Goal: Transaction & Acquisition: Purchase product/service

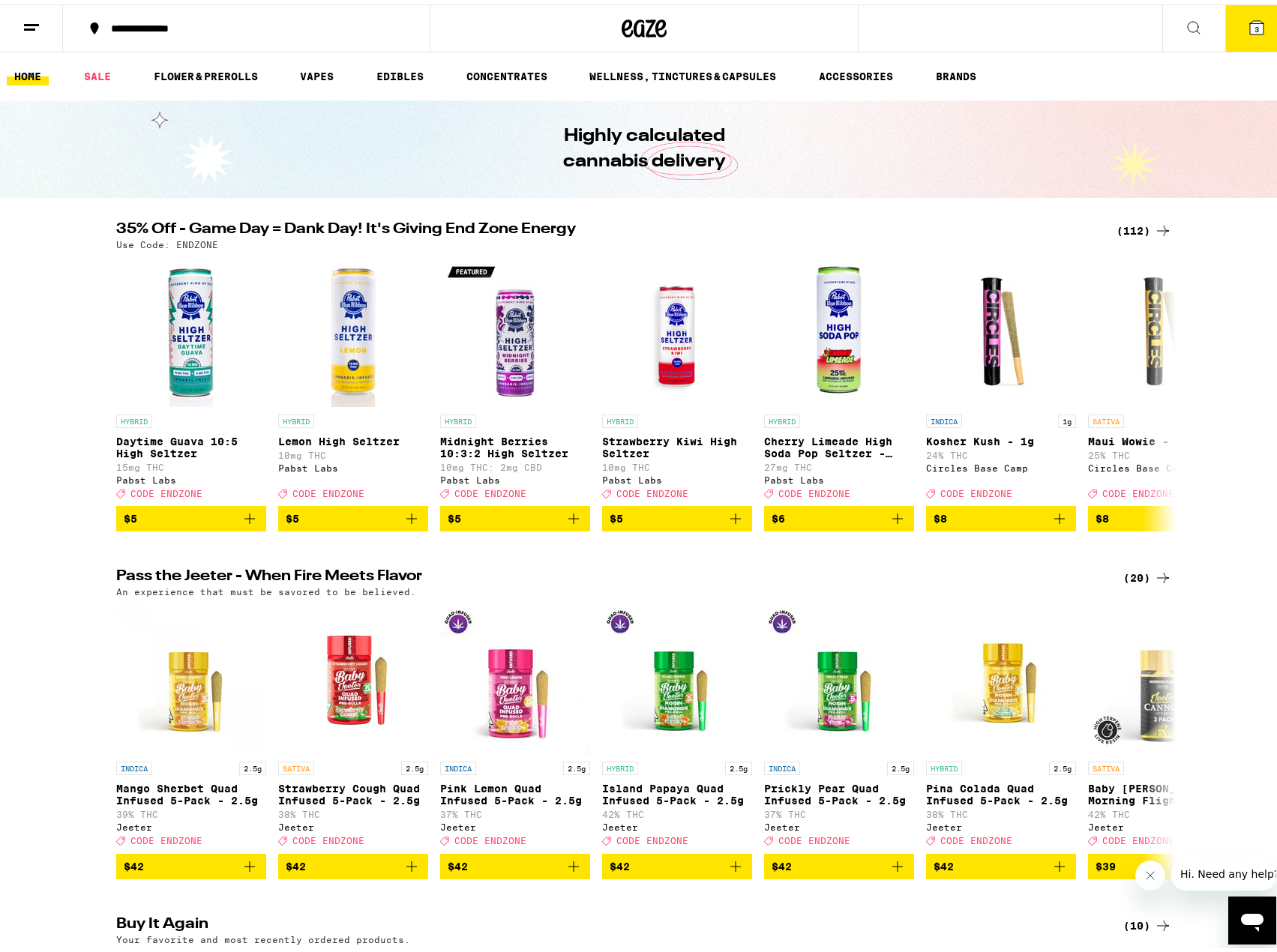
click at [1142, 229] on div "(112)" at bounding box center [1144, 227] width 56 height 18
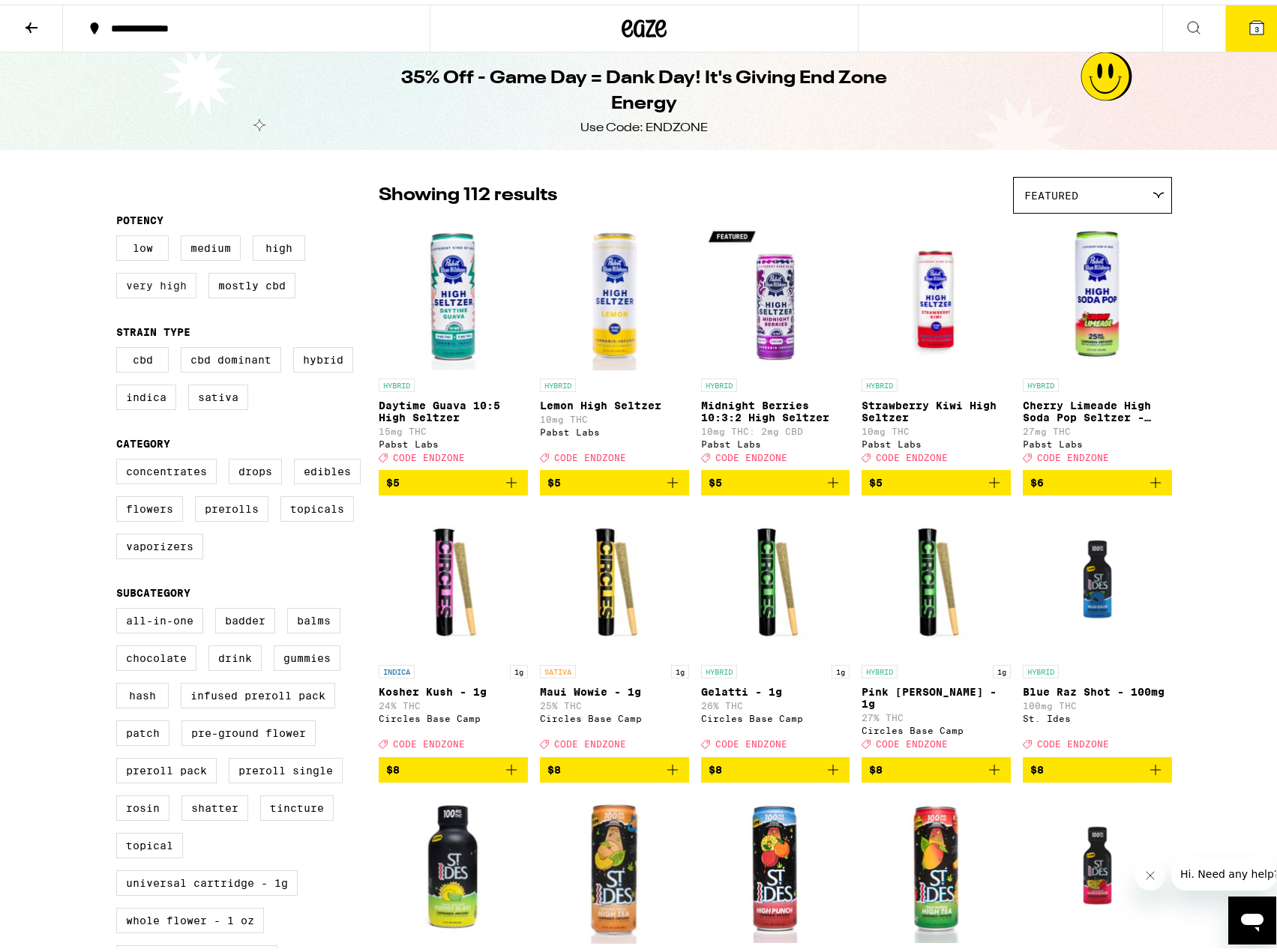
click at [163, 286] on label "Very High" at bounding box center [156, 281] width 80 height 26
click at [120, 234] on input "Very High" at bounding box center [119, 234] width 1 height 1
checkbox input "true"
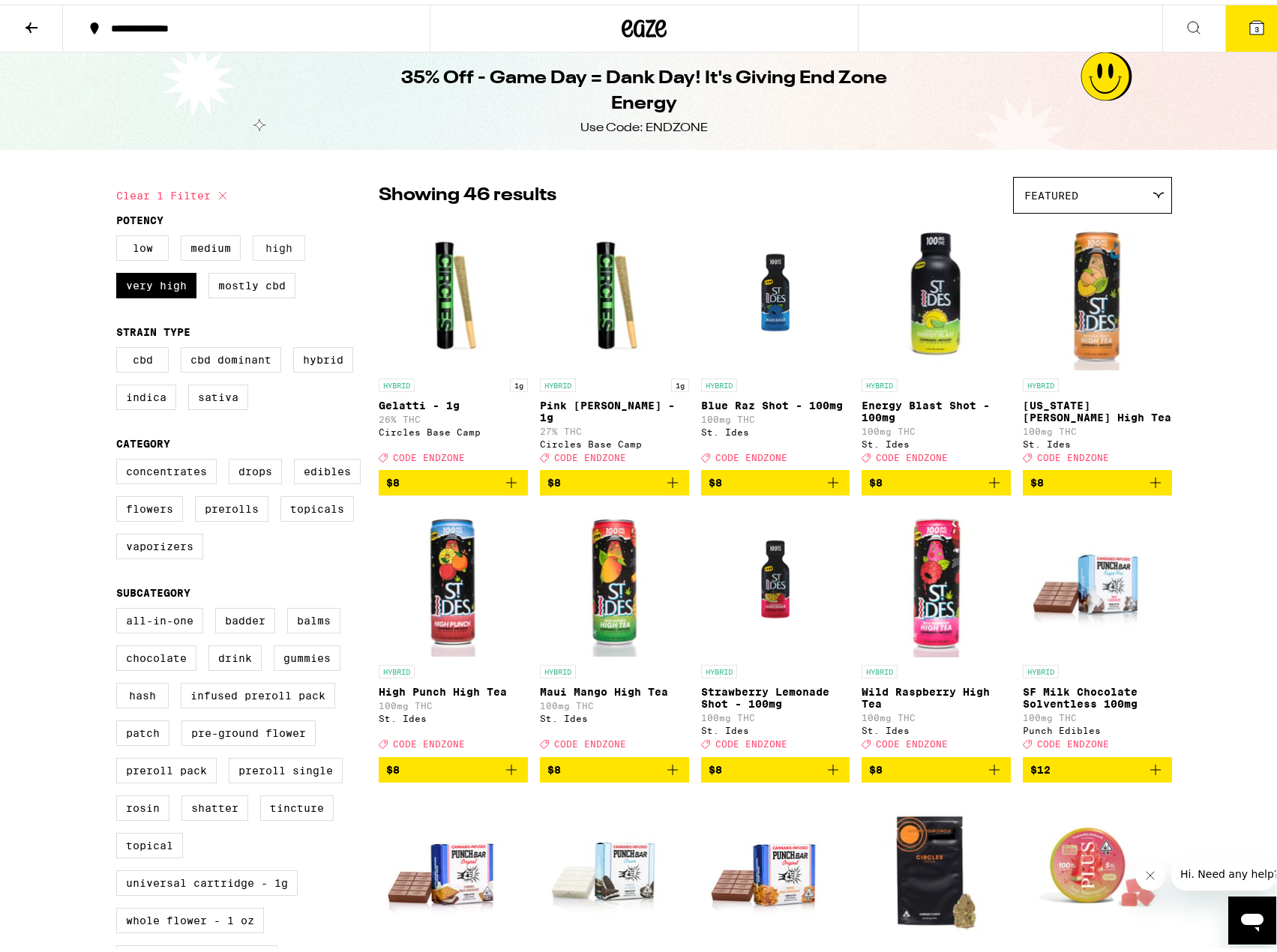
click at [274, 242] on label "High" at bounding box center [278, 243] width 53 height 26
click at [120, 234] on input "High" at bounding box center [119, 234] width 1 height 1
checkbox input "true"
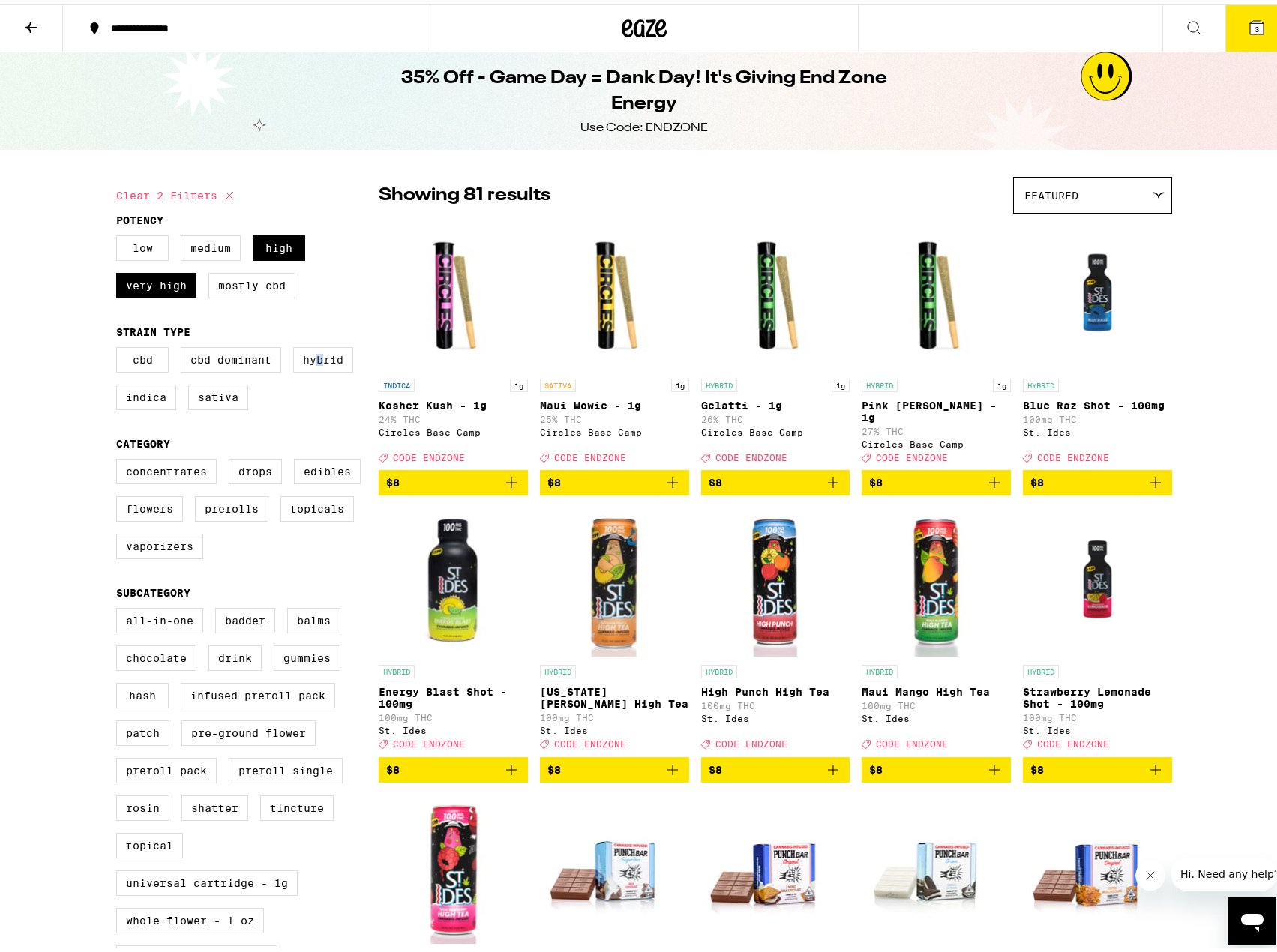
click at [314, 366] on label "Hybrid" at bounding box center [323, 355] width 60 height 26
click at [120, 345] on input "Hybrid" at bounding box center [119, 345] width 1 height 1
checkbox input "true"
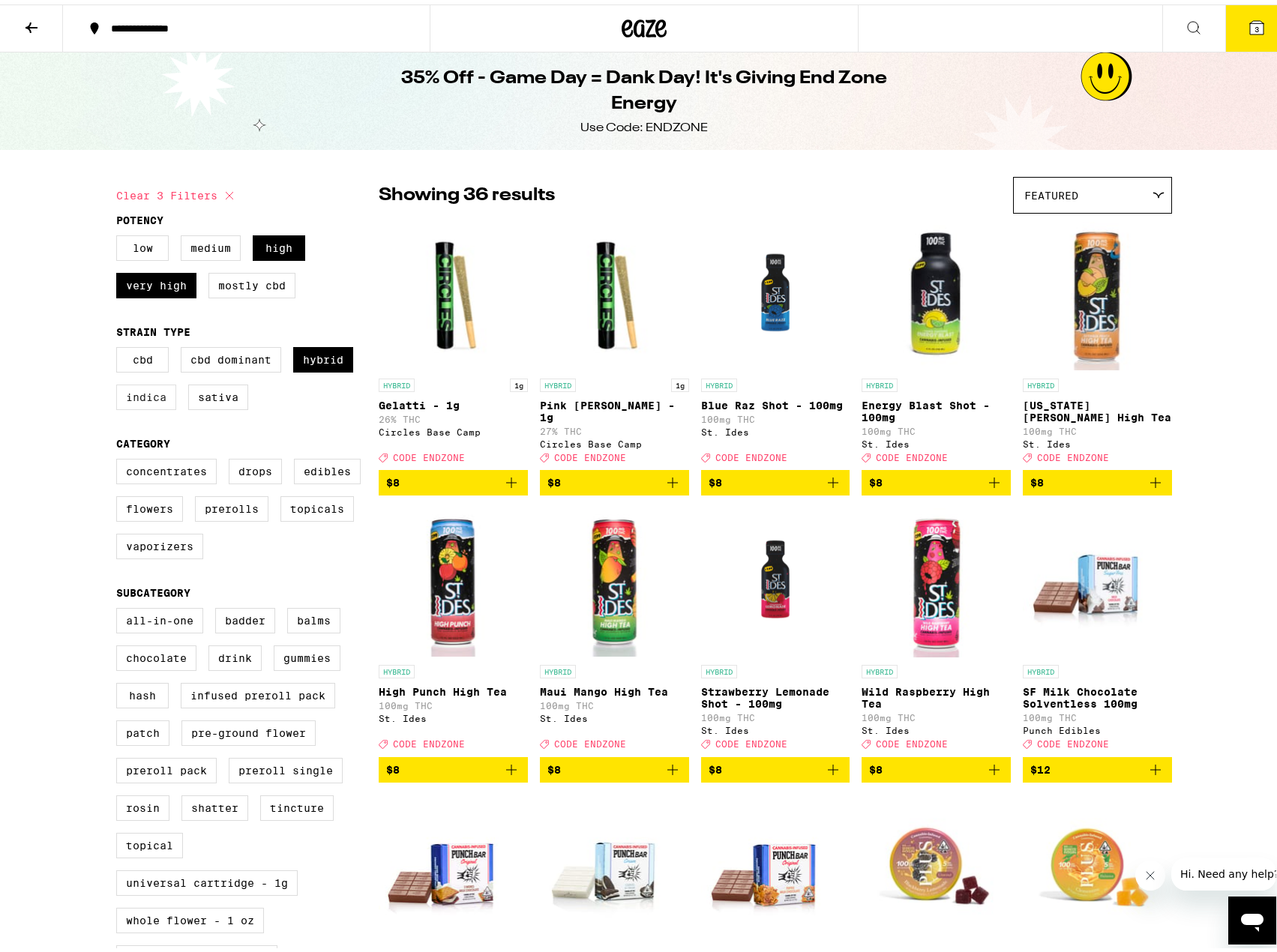
click at [144, 402] on label "Indica" at bounding box center [146, 393] width 60 height 26
click at [120, 345] on input "Indica" at bounding box center [119, 345] width 1 height 1
checkbox input "true"
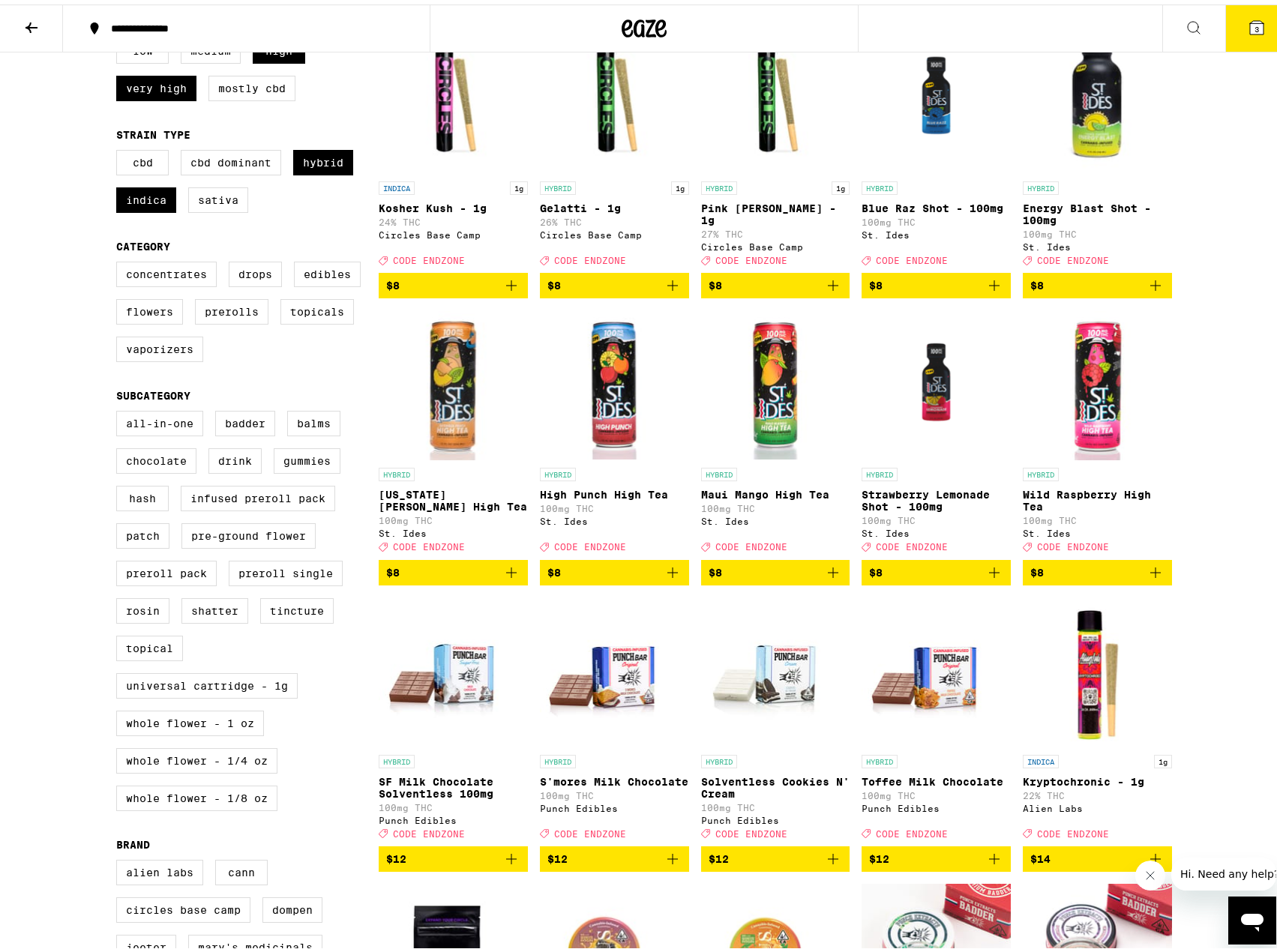
scroll to position [225, 0]
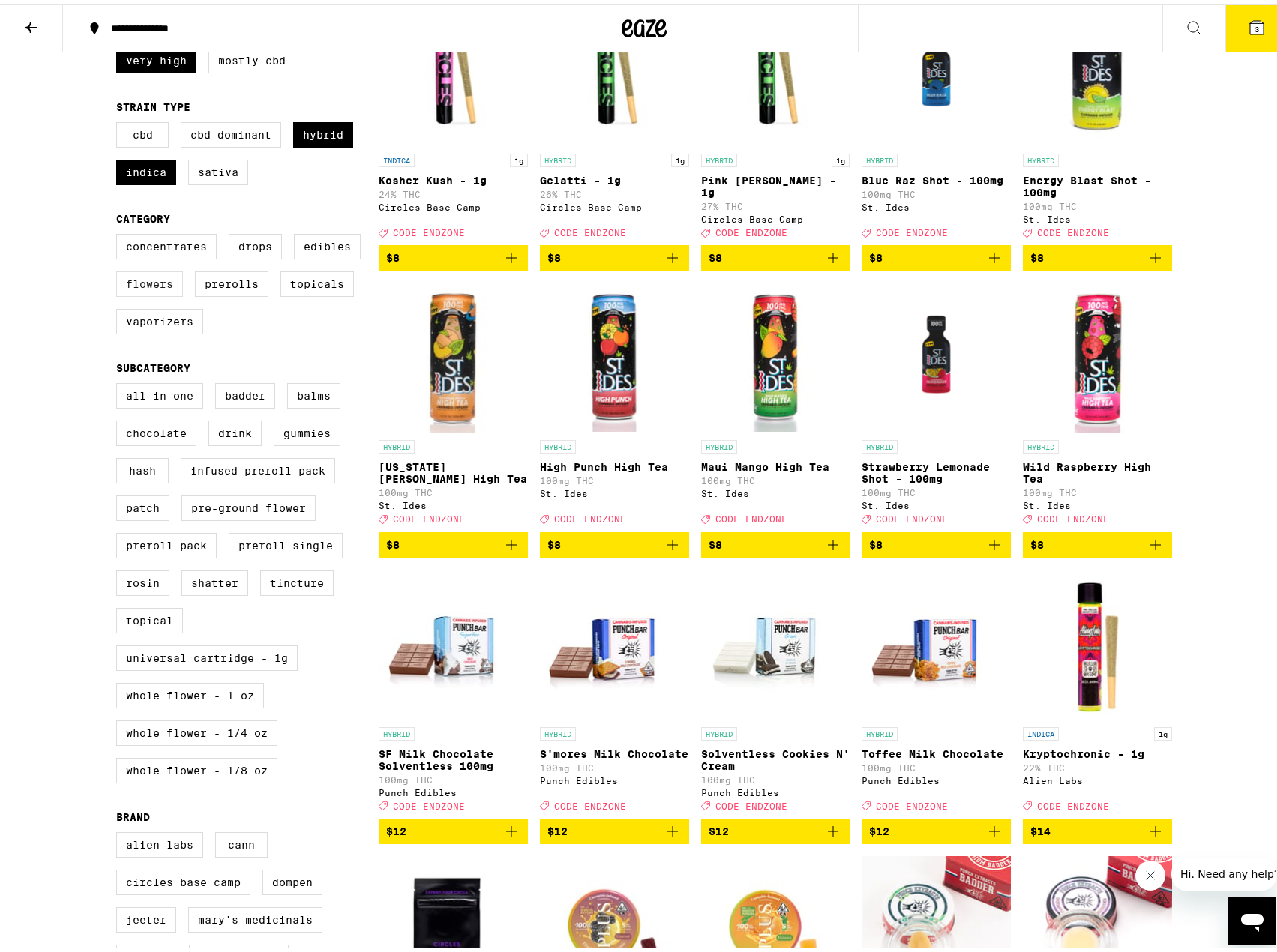
click at [129, 292] on label "Flowers" at bounding box center [149, 279] width 67 height 26
click at [120, 233] on input "Flowers" at bounding box center [119, 232] width 1 height 1
checkbox input "true"
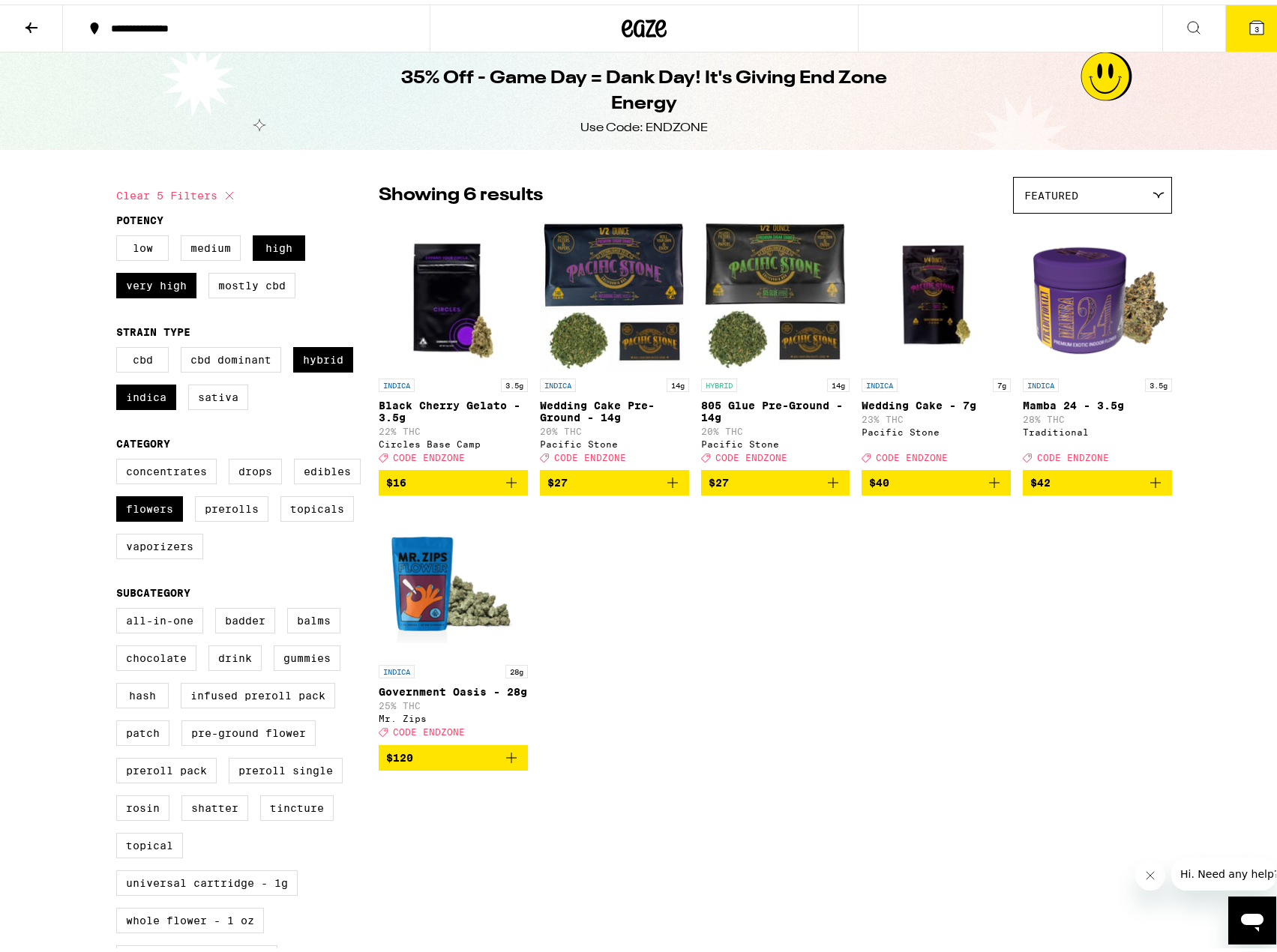
click at [508, 762] on icon "Add to bag" at bounding box center [511, 753] width 18 height 18
click at [629, 20] on icon at bounding box center [643, 24] width 45 height 27
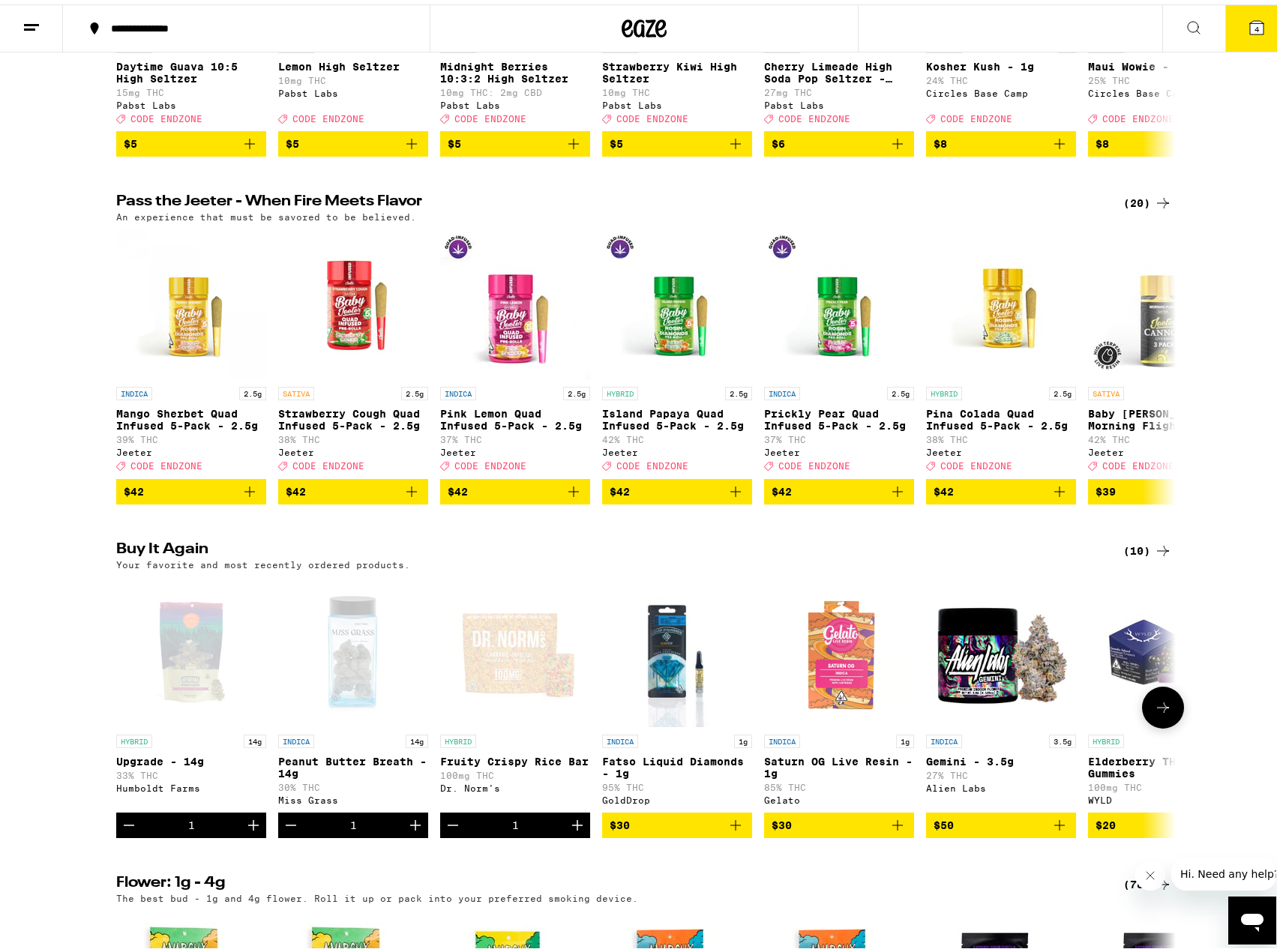
click at [508, 672] on div "Open page for Fruity Crispy Rice Bar from Dr. Norm's" at bounding box center [515, 648] width 150 height 150
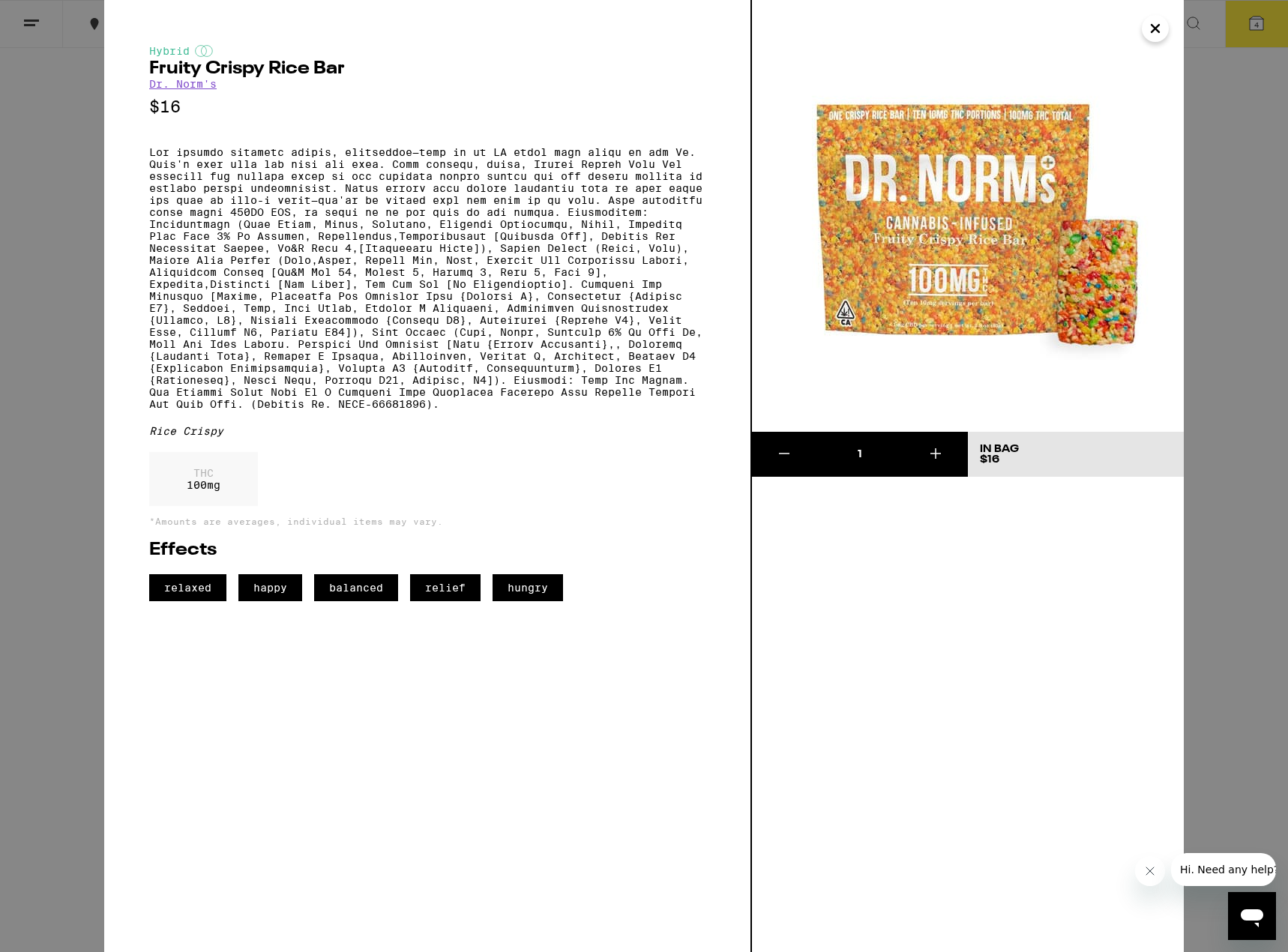
click at [1146, 32] on icon "Close" at bounding box center [1155, 28] width 18 height 23
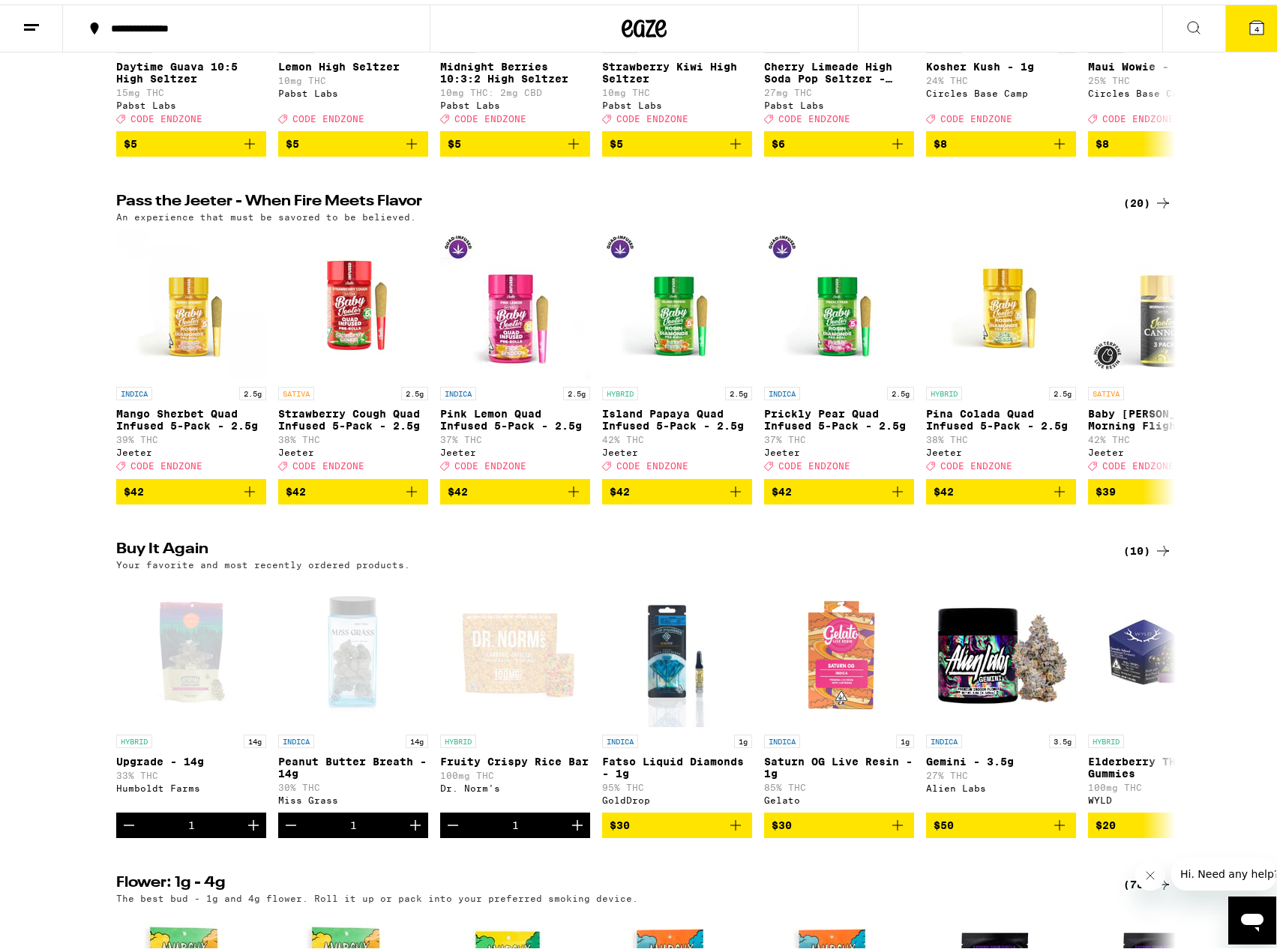
click at [1238, 32] on button "4" at bounding box center [1256, 24] width 63 height 47
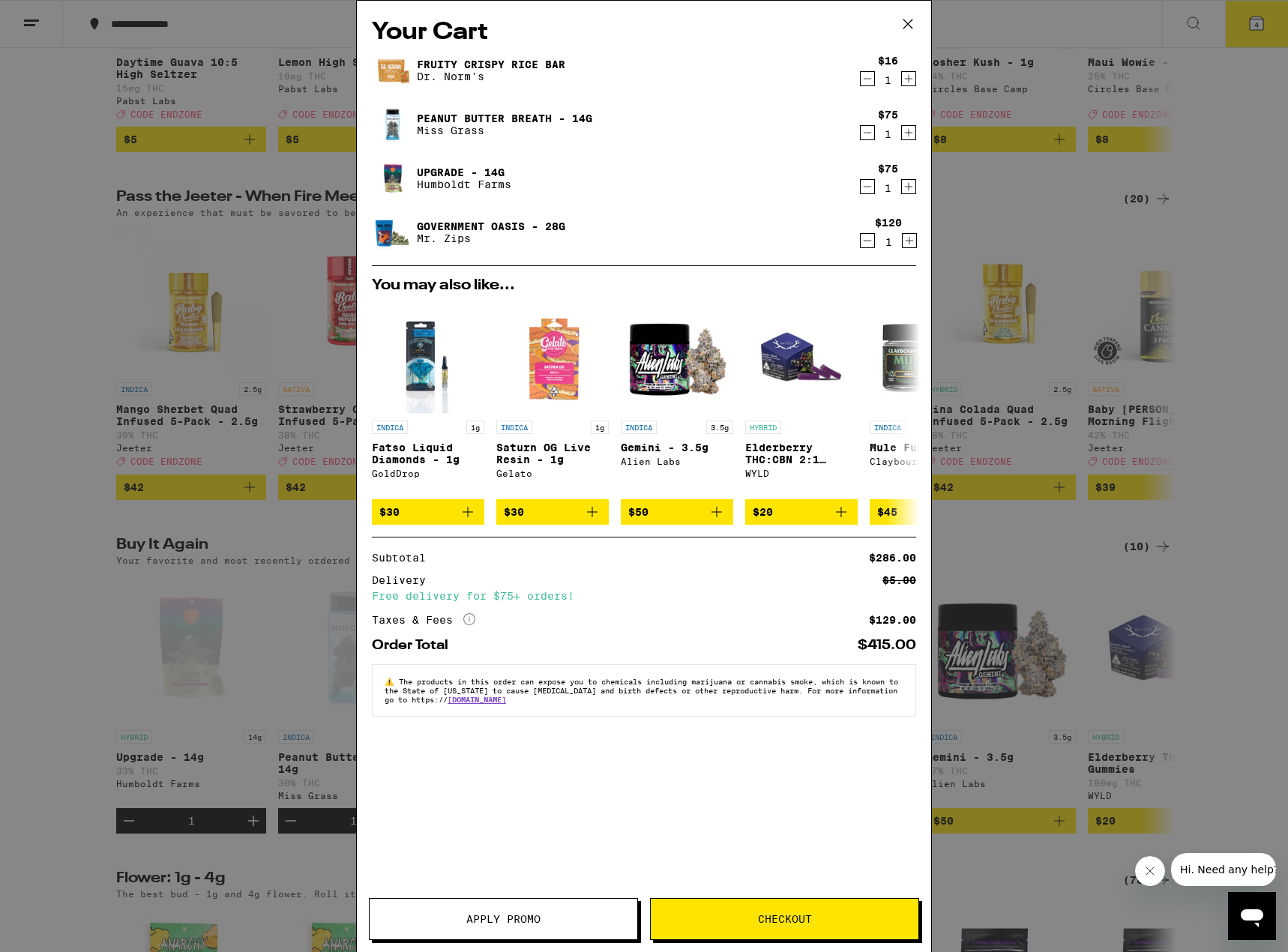
click at [865, 181] on icon "Decrement" at bounding box center [868, 187] width 14 height 18
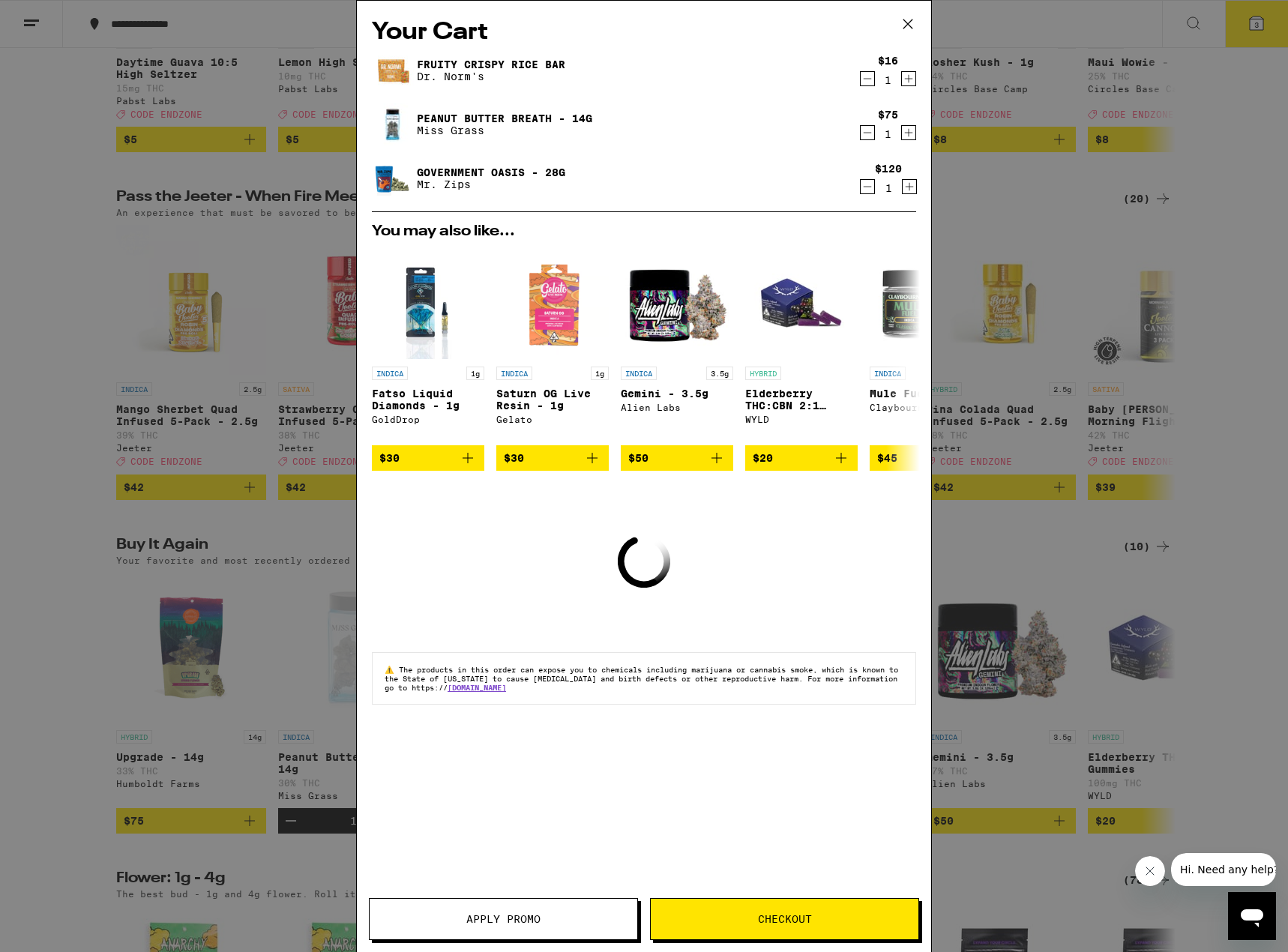
click at [866, 131] on icon "Decrement" at bounding box center [868, 133] width 14 height 18
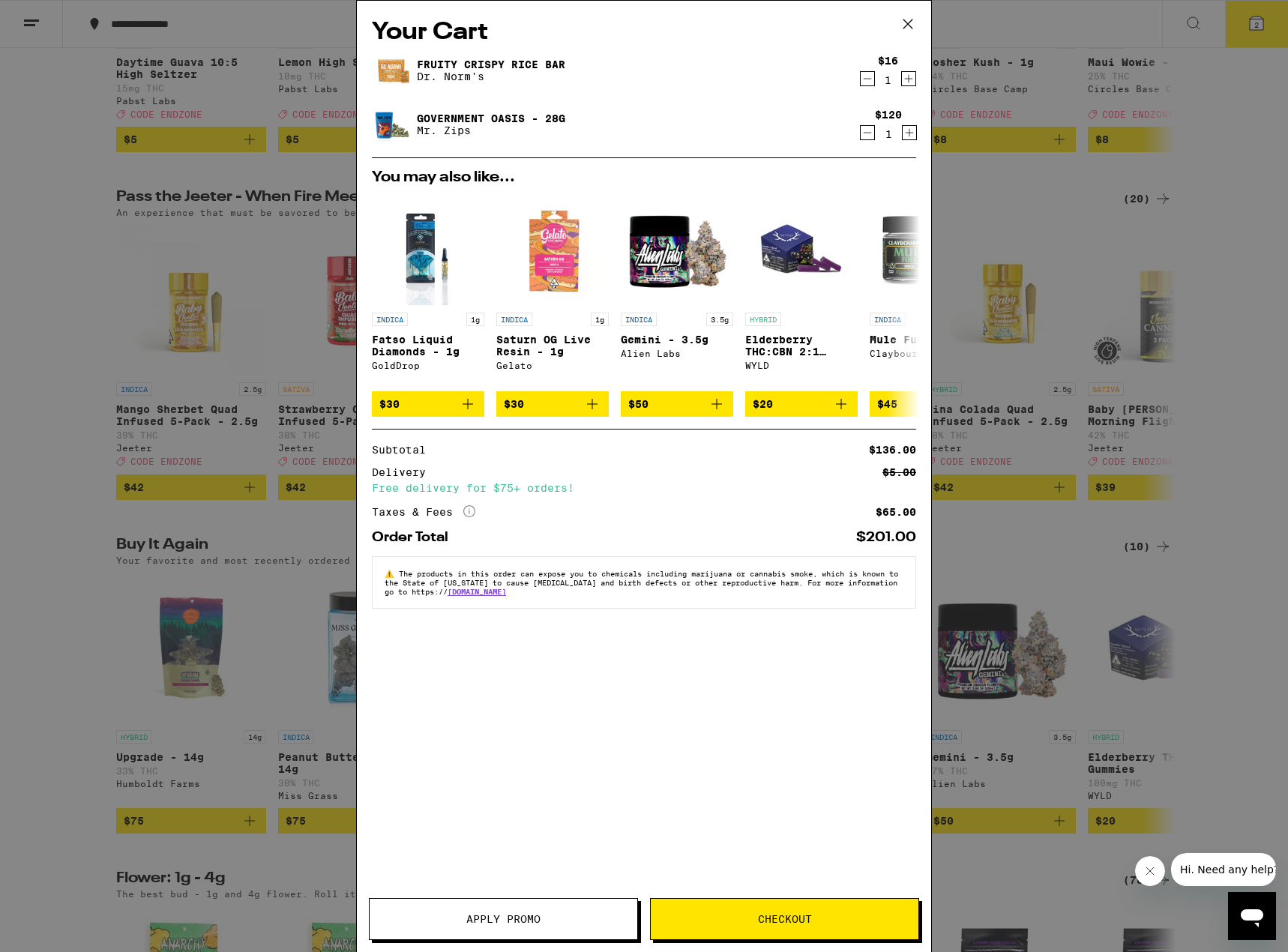
click at [907, 24] on icon at bounding box center [908, 24] width 23 height 23
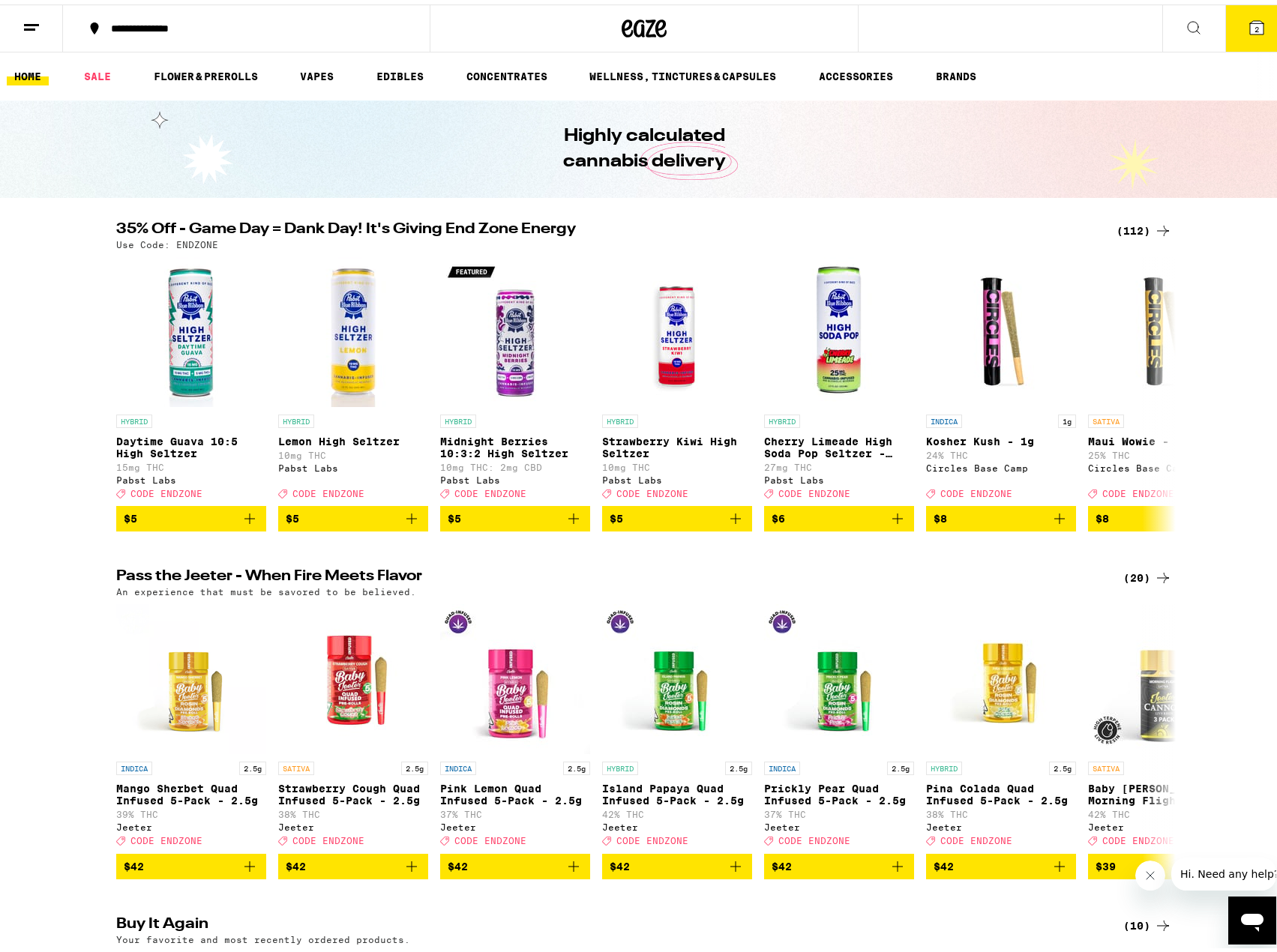
click at [1250, 25] on icon at bounding box center [1257, 24] width 14 height 14
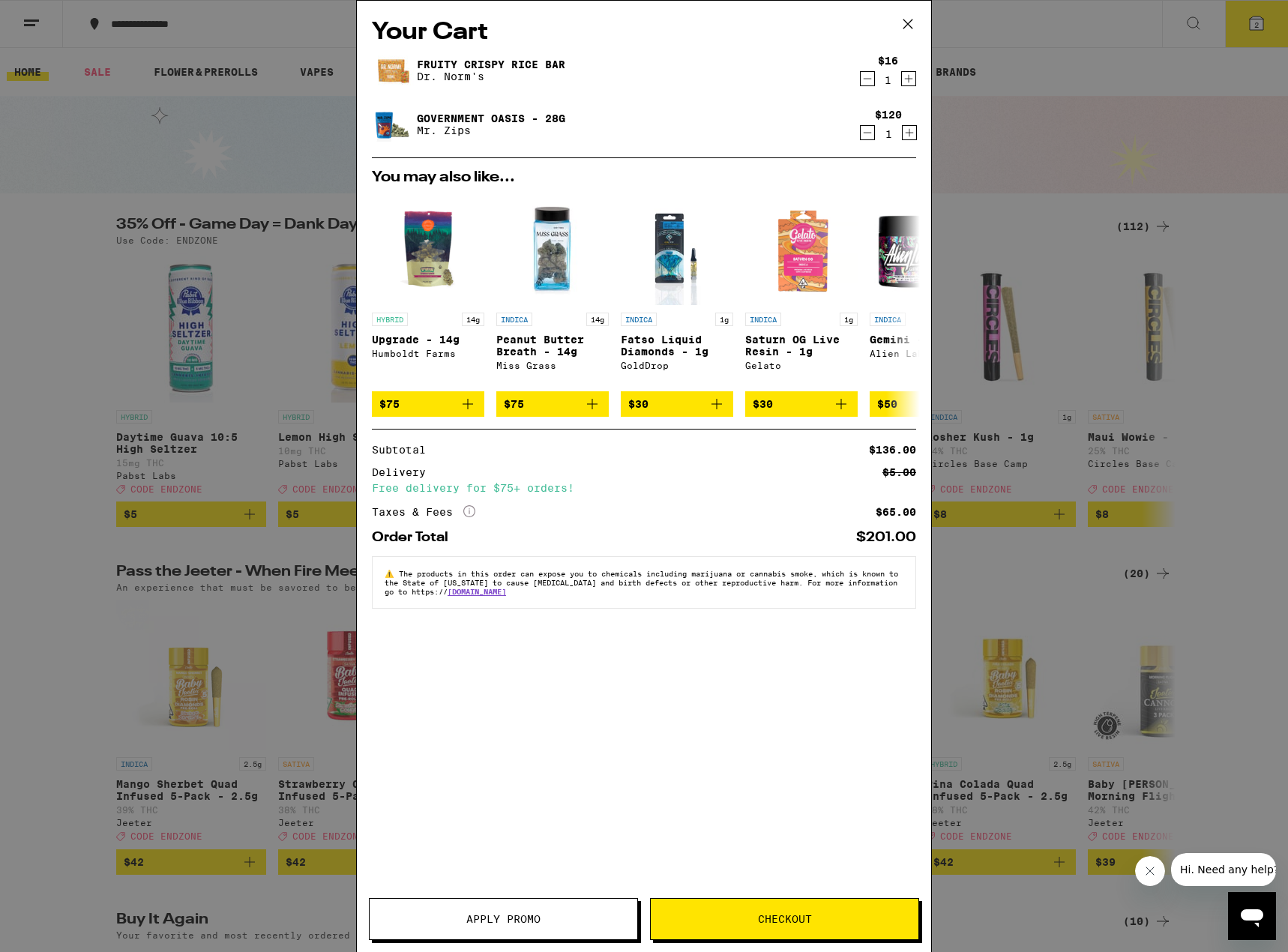
click at [531, 905] on button "Apply Promo" at bounding box center [504, 919] width 269 height 42
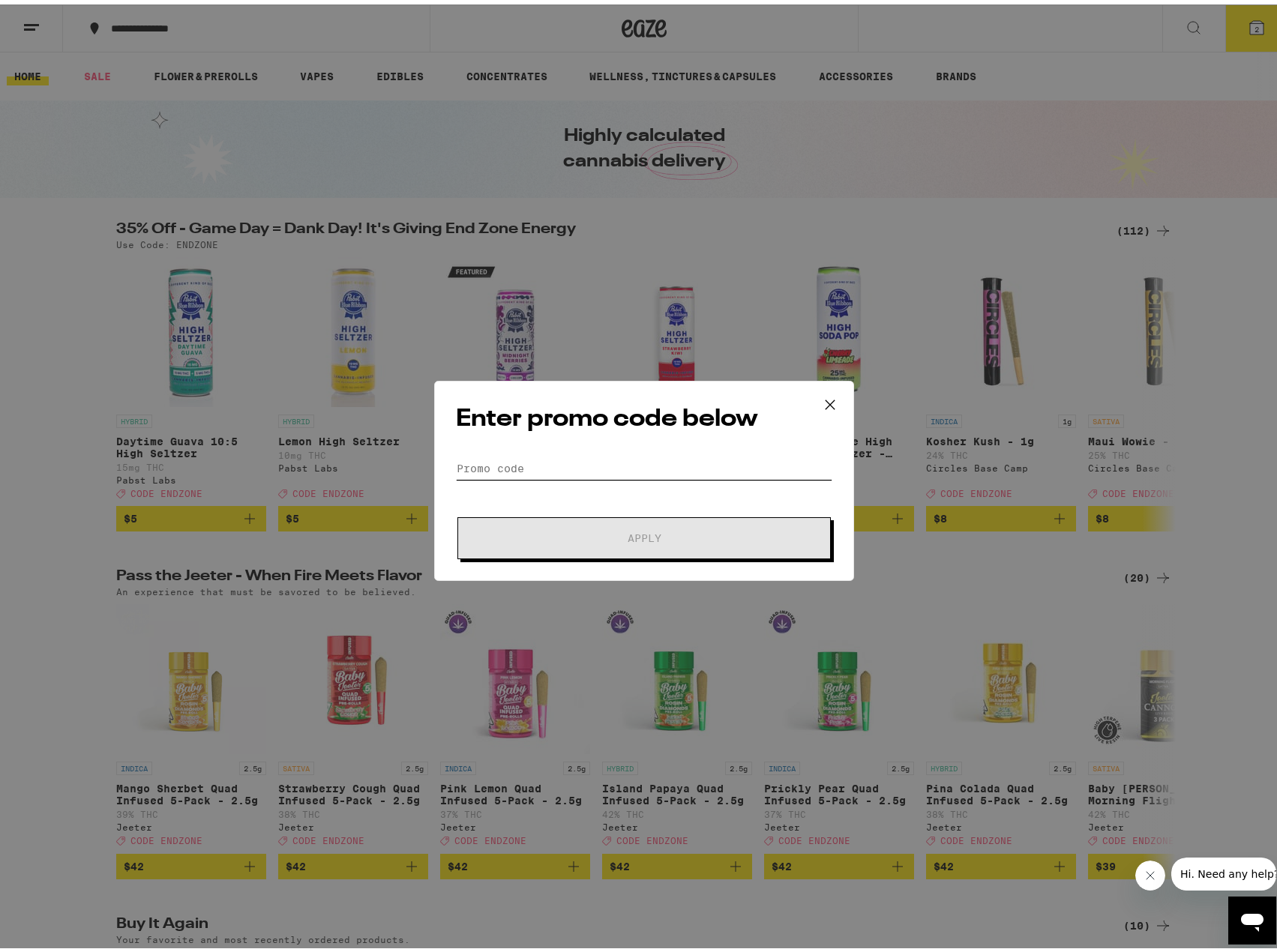
click at [563, 457] on input "Promo Code" at bounding box center [643, 464] width 376 height 23
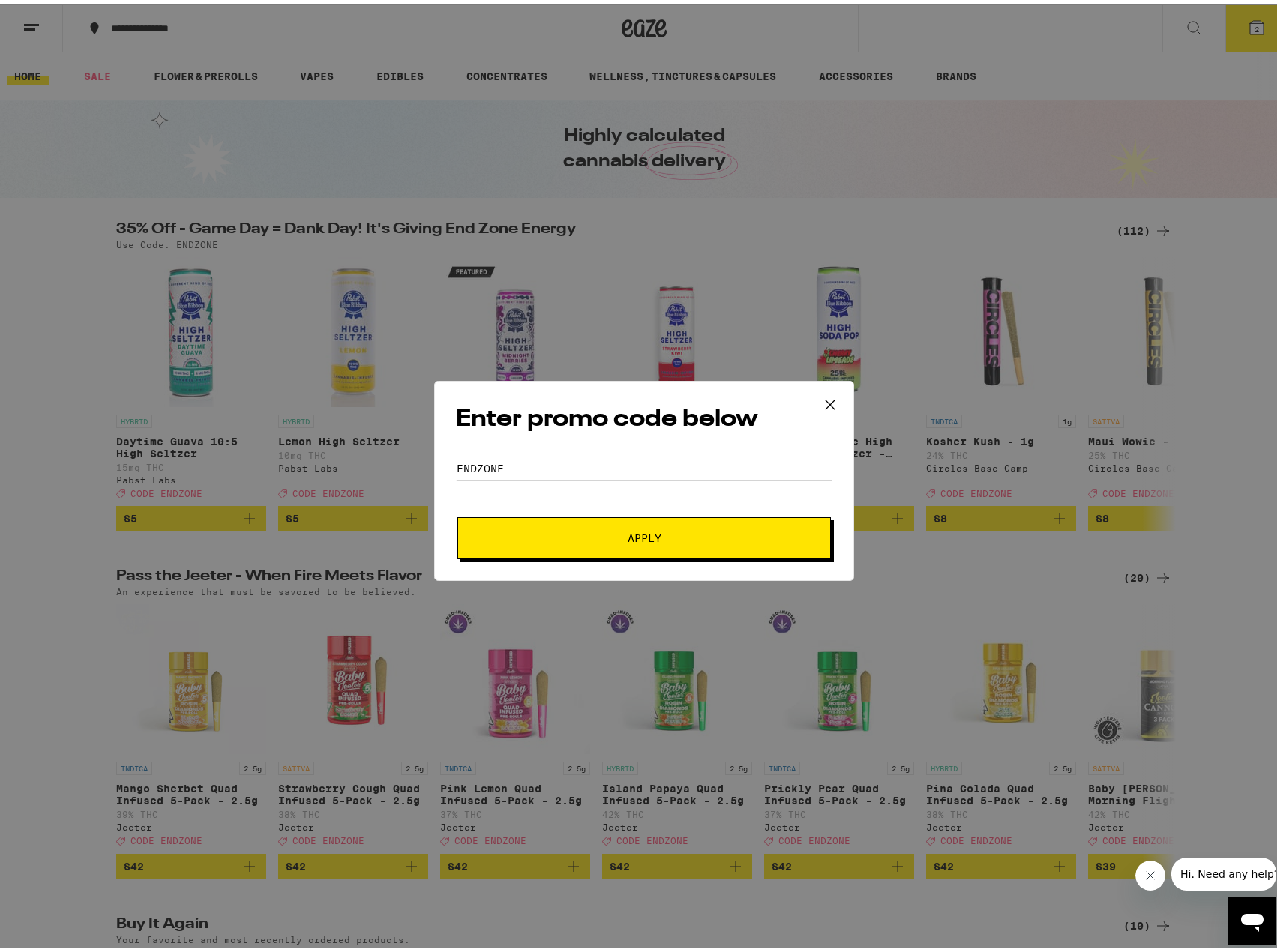
type input "ENDZONE"
click at [457, 513] on button "Apply" at bounding box center [643, 534] width 373 height 42
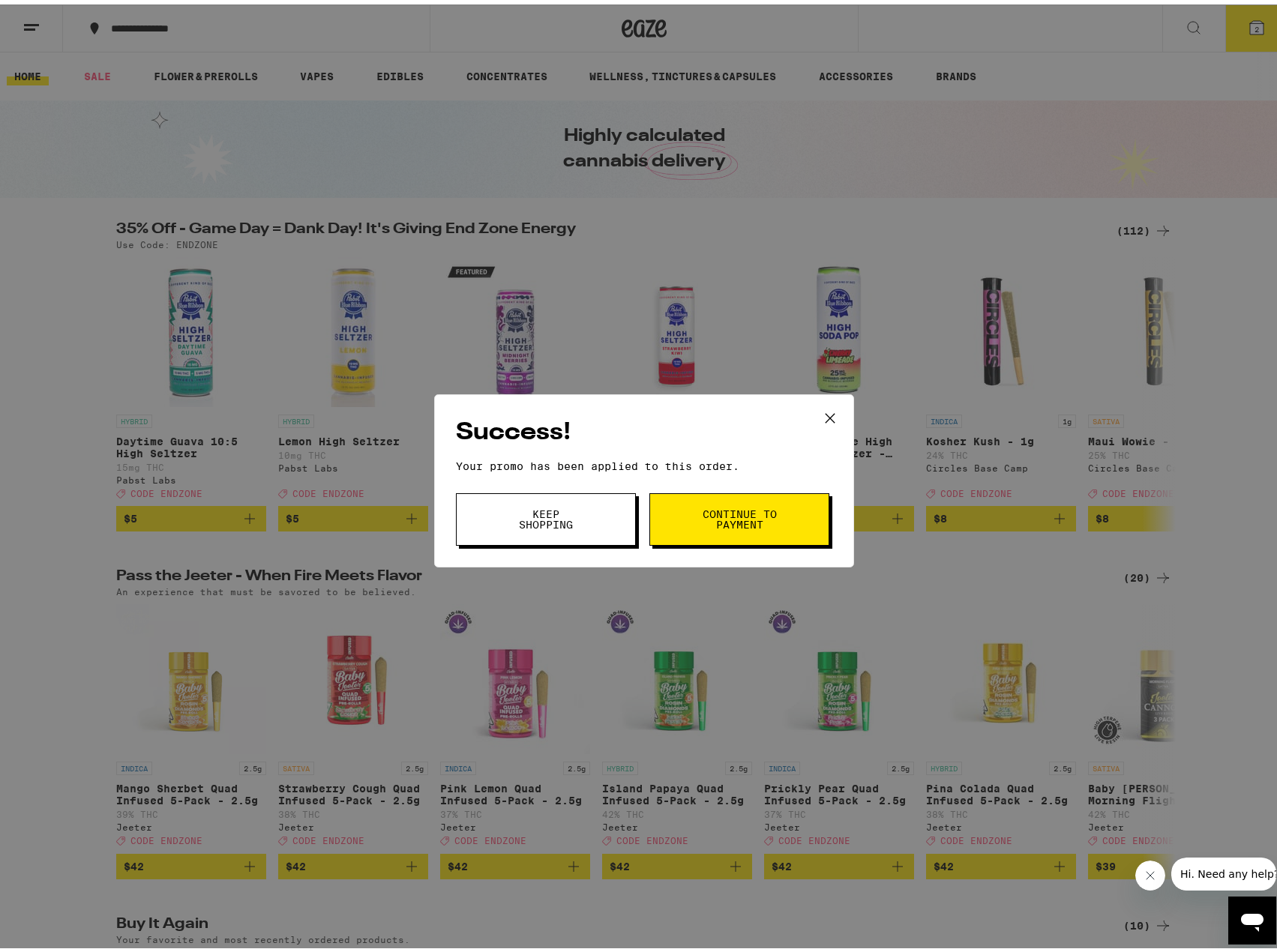
click at [730, 516] on span "Continue to payment" at bounding box center [739, 515] width 77 height 21
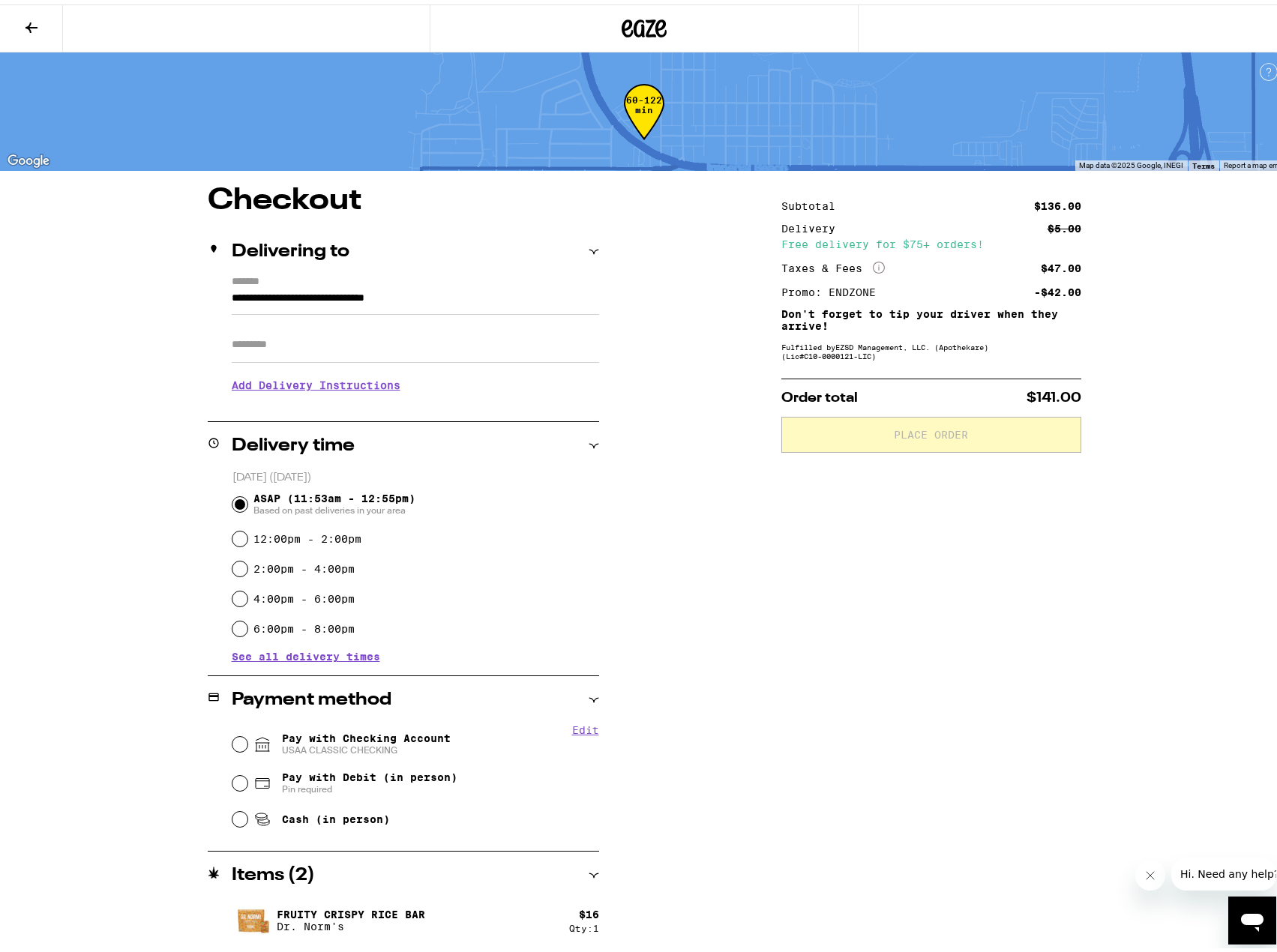
scroll to position [52, 0]
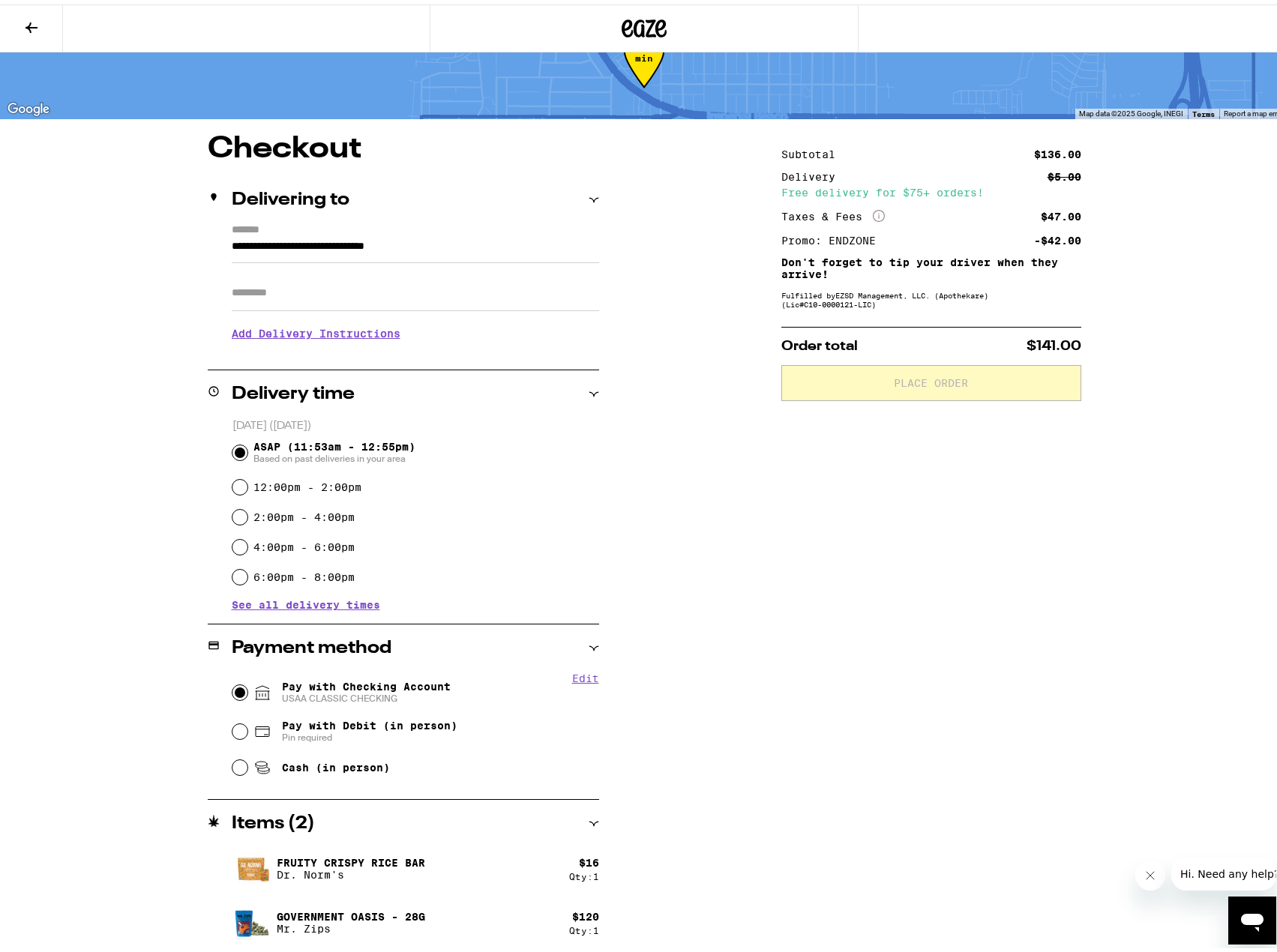
click at [232, 689] on input "Pay with Checking Account USAA CLASSIC CHECKING" at bounding box center [239, 688] width 15 height 15
radio input "true"
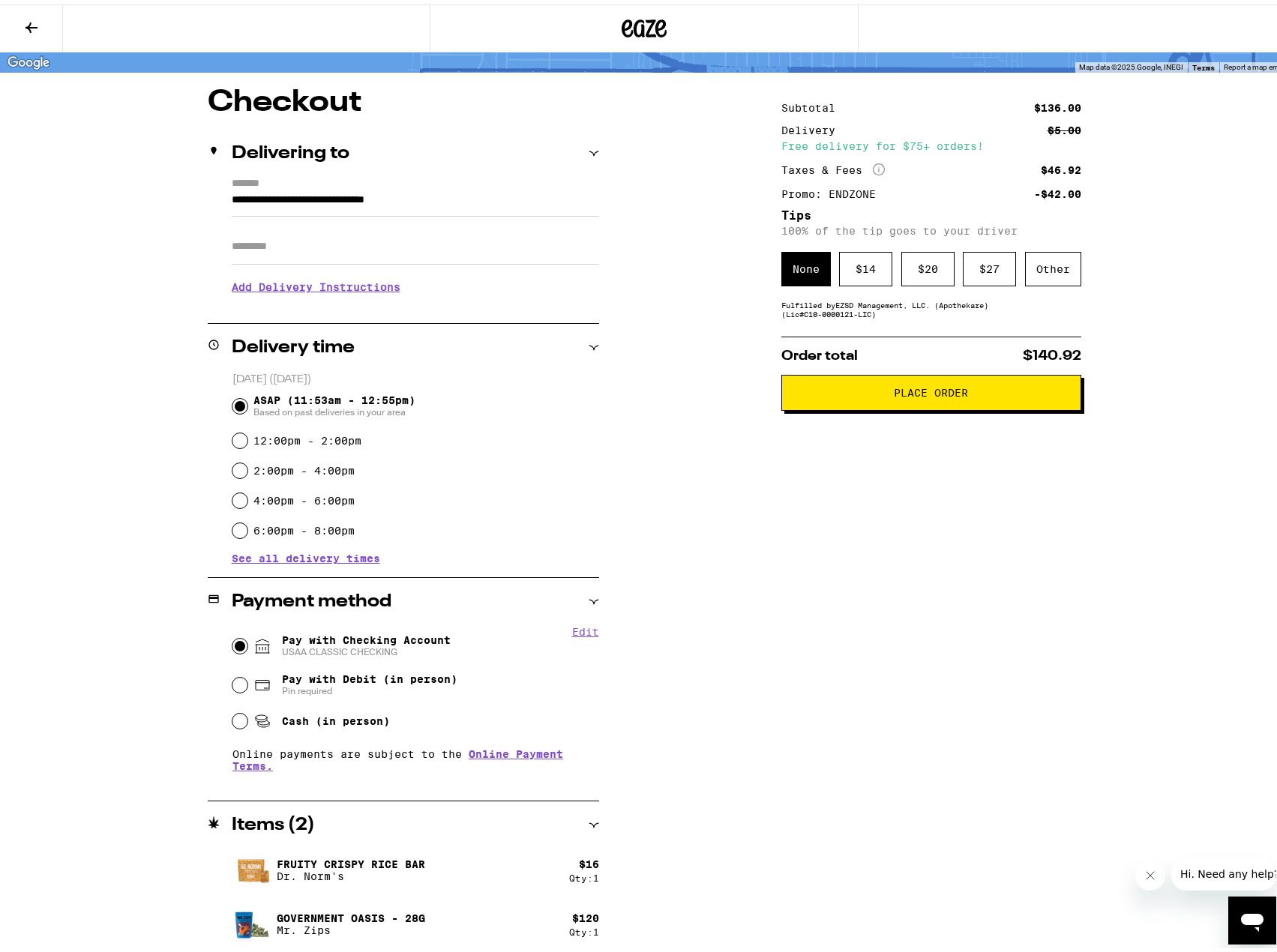
scroll to position [100, 0]
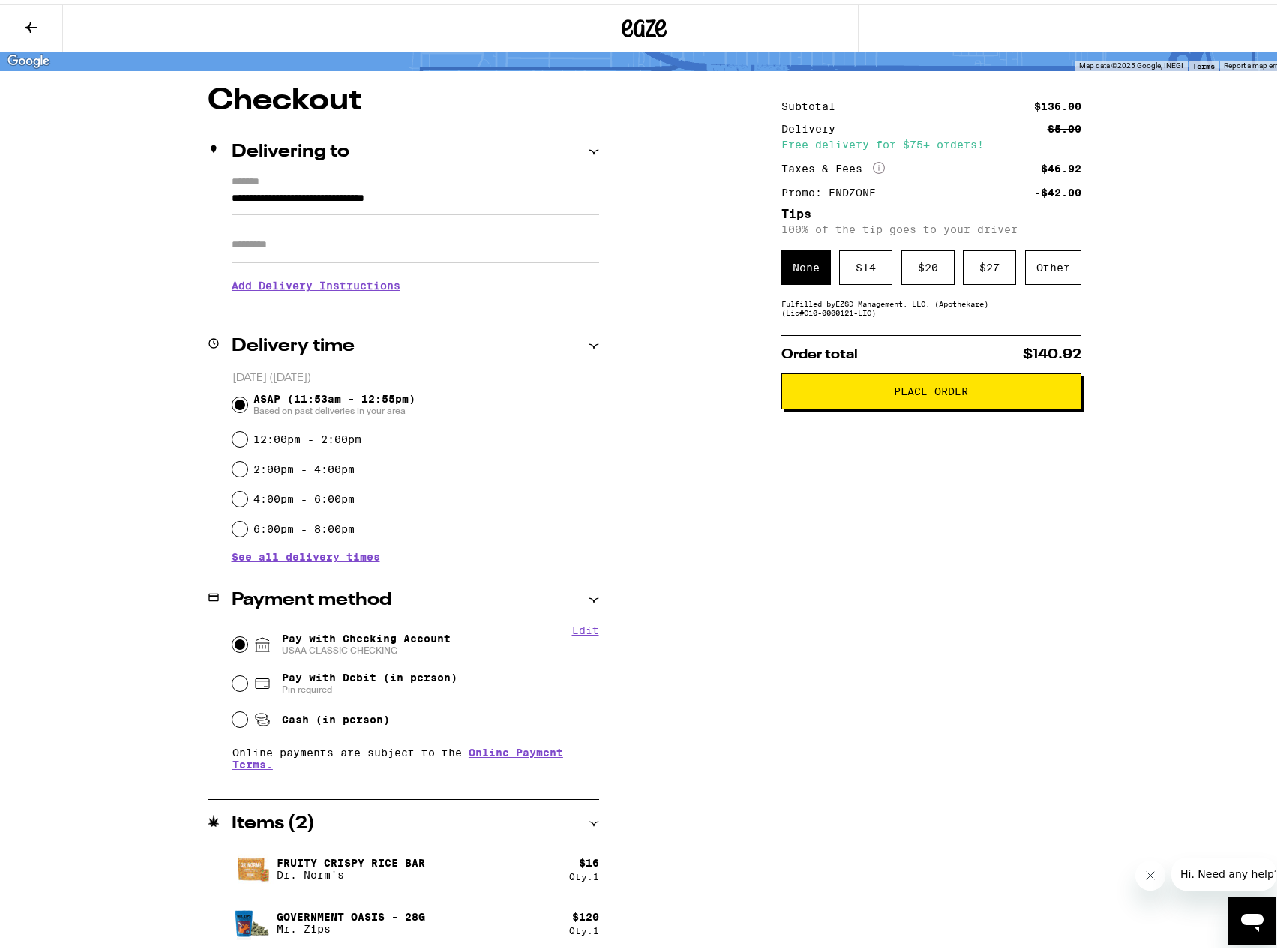
click at [834, 384] on button "Place Order" at bounding box center [931, 387] width 300 height 36
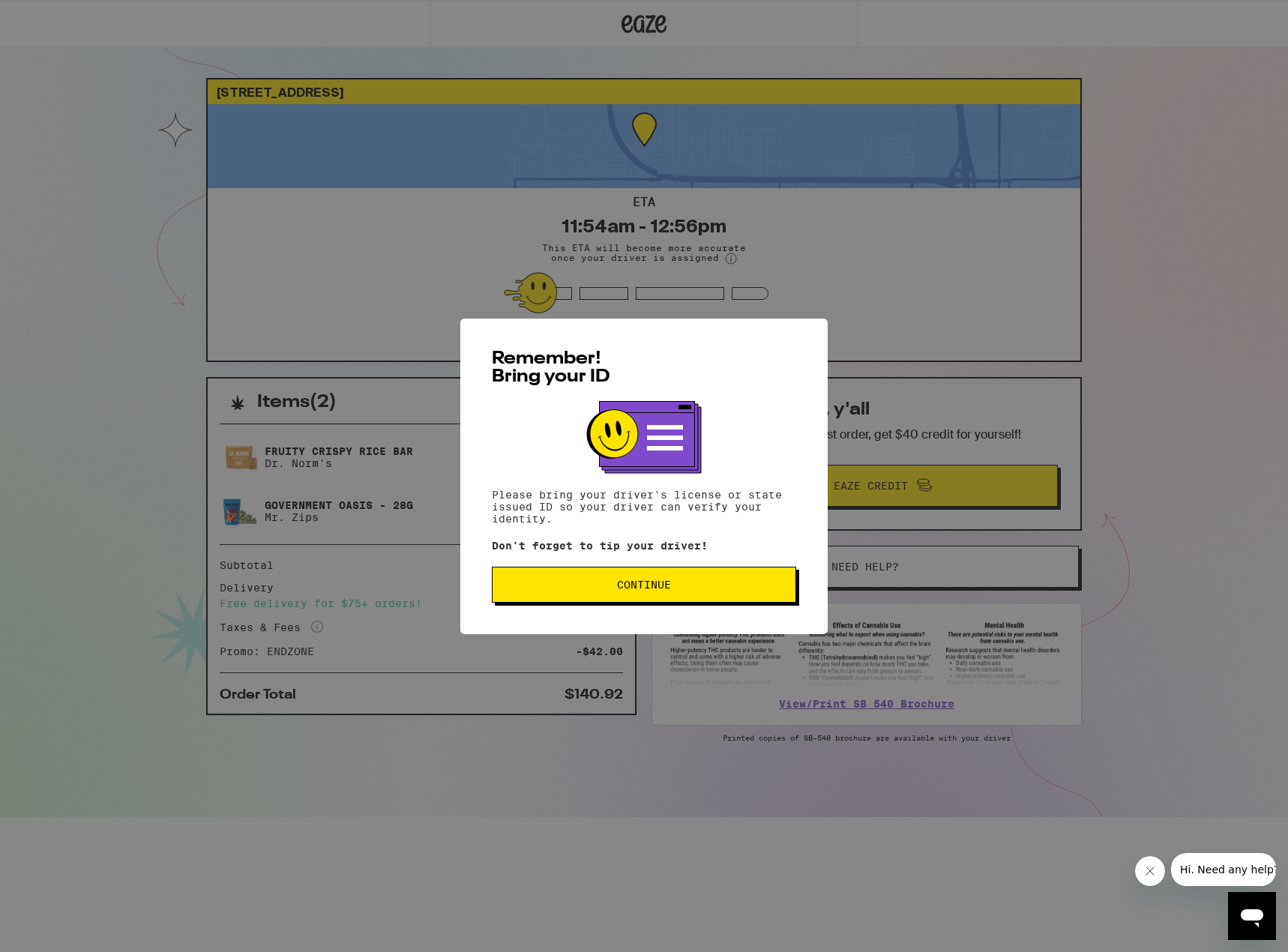
click at [584, 589] on span "Continue" at bounding box center [644, 585] width 279 height 11
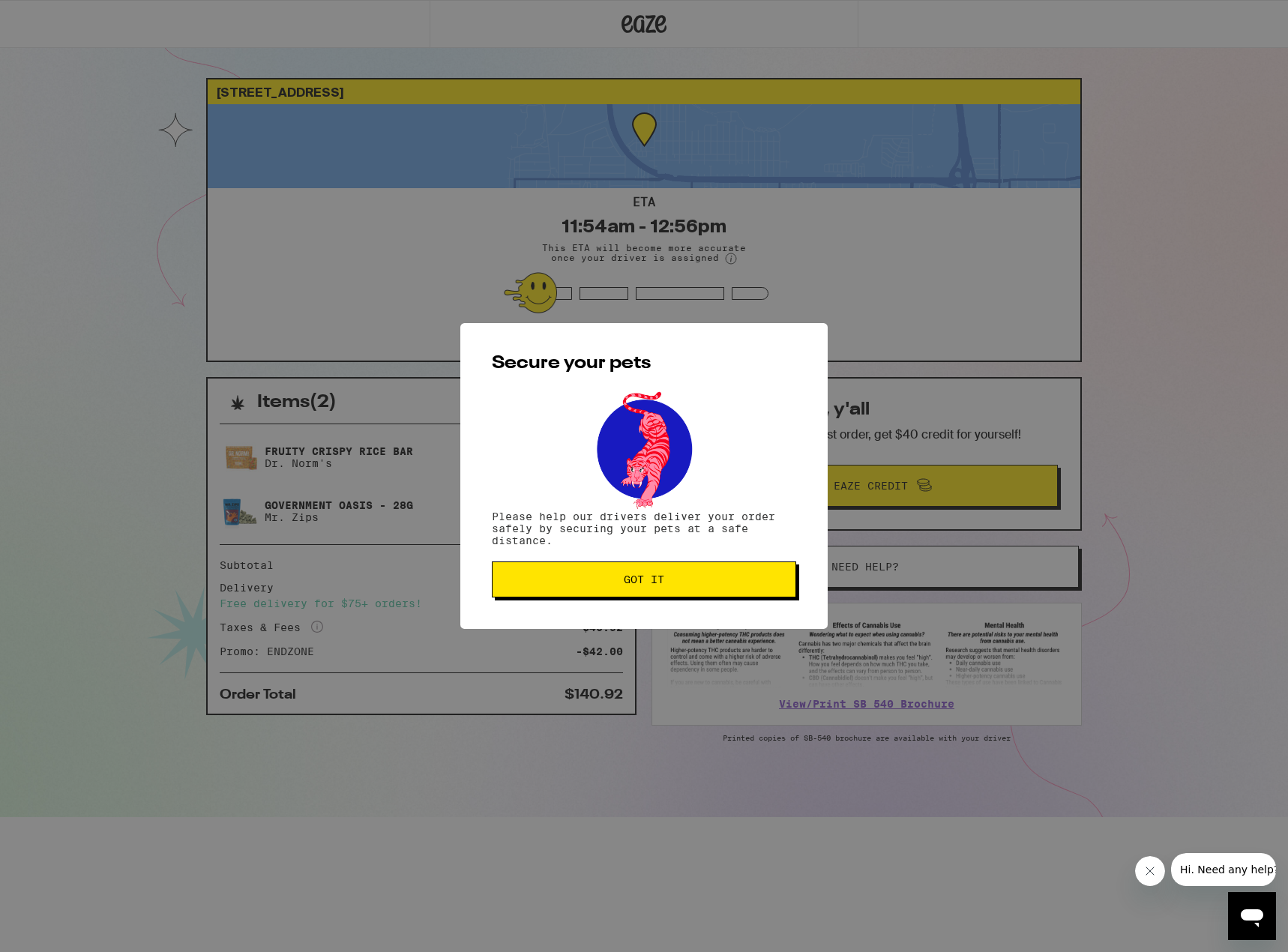
click at [584, 585] on span "Got it" at bounding box center [644, 580] width 279 height 11
